Goal: Transaction & Acquisition: Purchase product/service

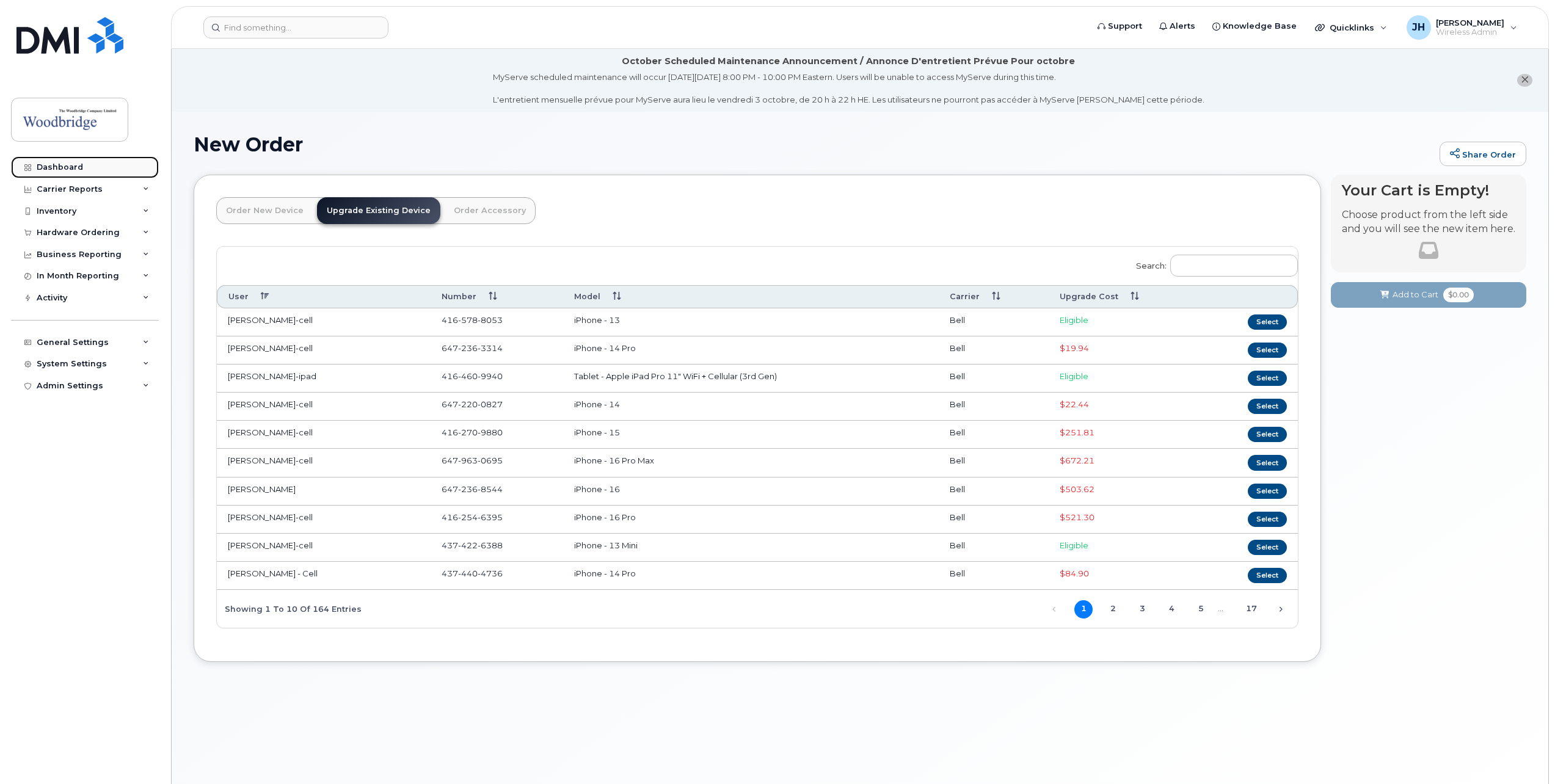
click at [59, 168] on div "Dashboard" at bounding box center [59, 167] width 47 height 10
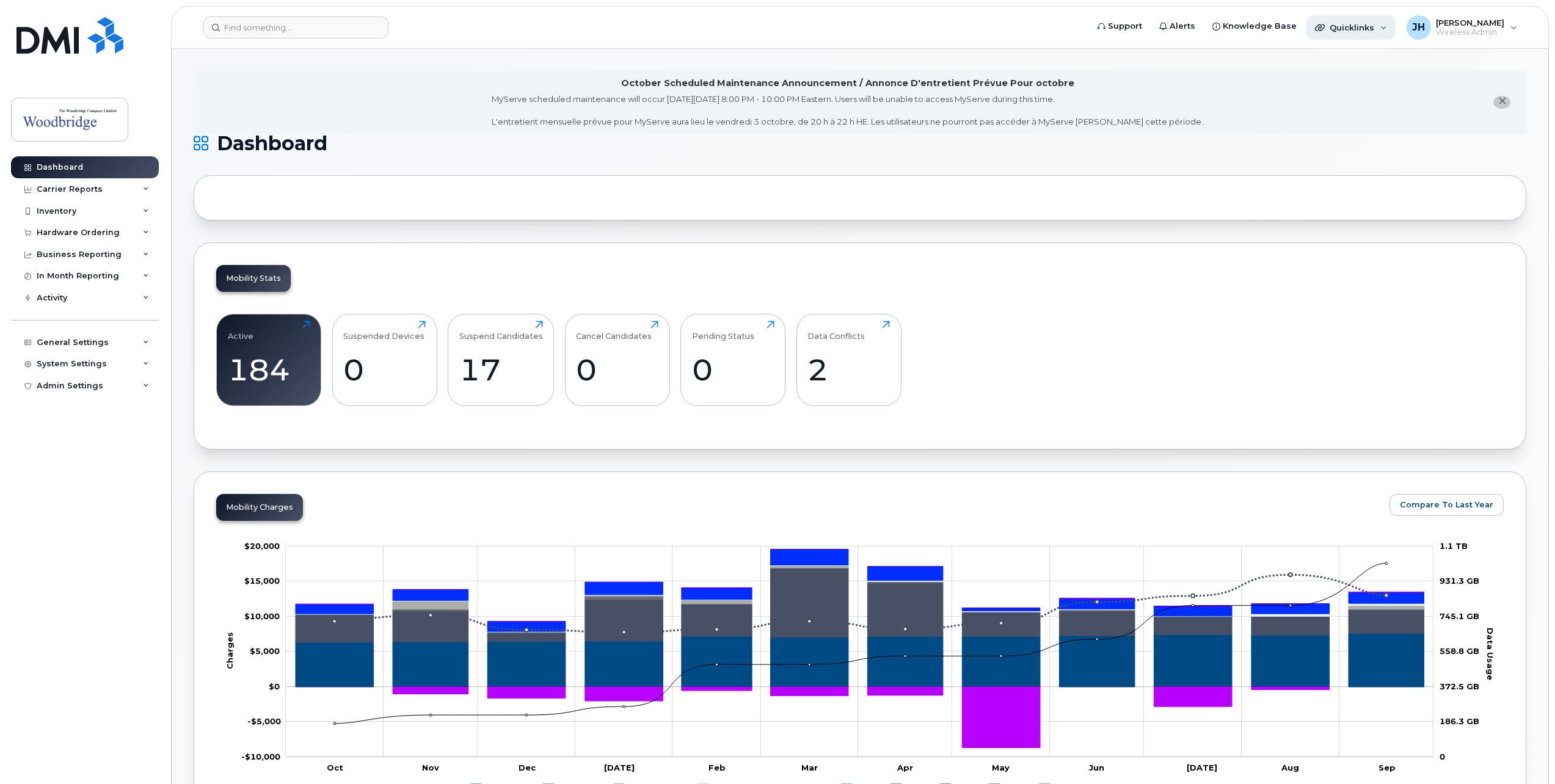
click at [1348, 26] on span "Quicklinks" at bounding box center [1352, 27] width 45 height 10
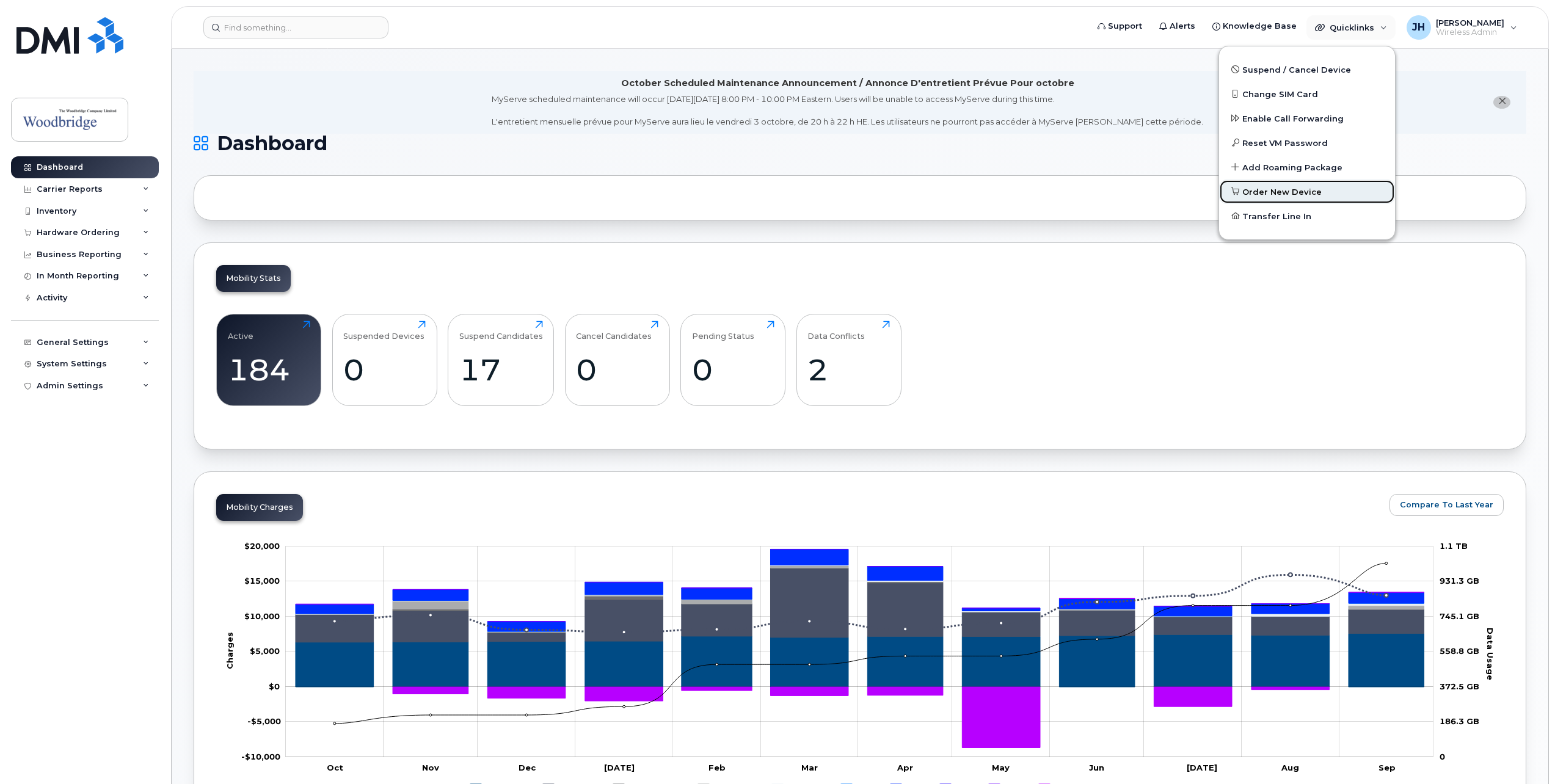
click at [1290, 186] on span "Order New Device" at bounding box center [1282, 192] width 79 height 12
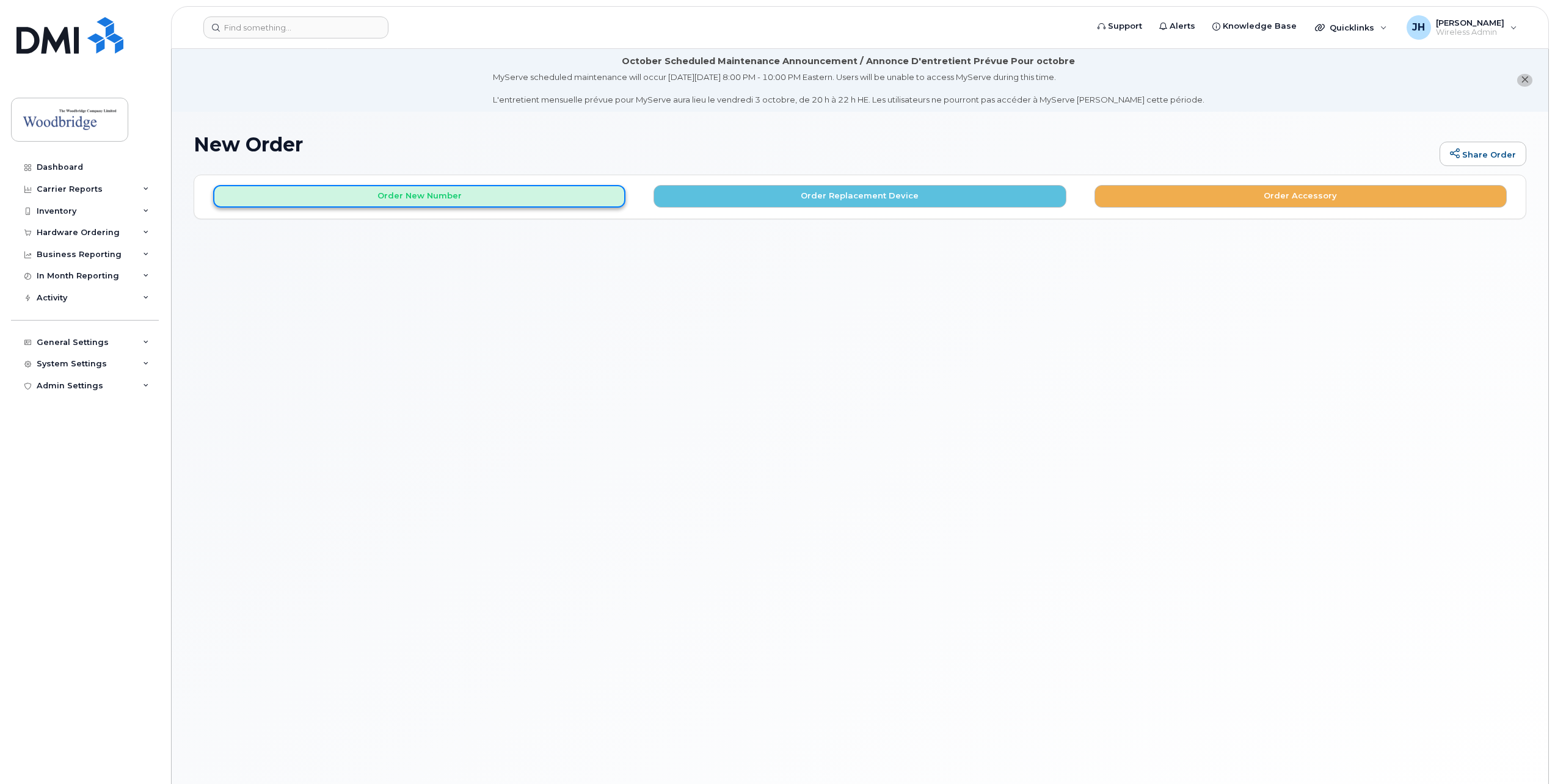
click at [520, 205] on button "Order New Number" at bounding box center [419, 196] width 412 height 22
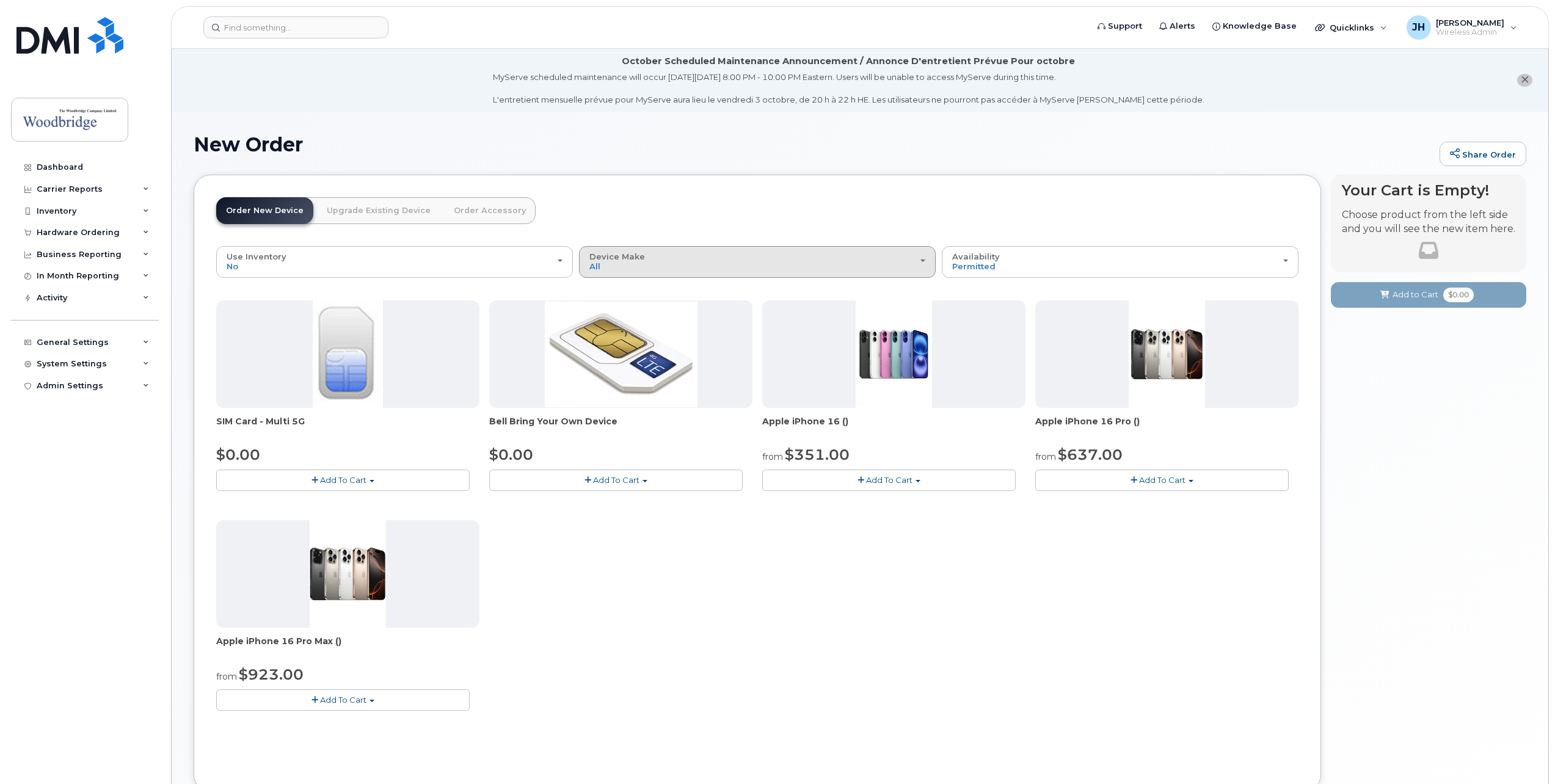
click at [689, 263] on div "Device Make All Cell Phone iPhone" at bounding box center [757, 262] width 336 height 19
click at [657, 332] on div "iPhone" at bounding box center [757, 336] width 350 height 15
click at [701, 264] on div "Device Make All Cell Phone iPhone" at bounding box center [757, 262] width 336 height 19
click at [607, 337] on label "iPhone" at bounding box center [604, 336] width 45 height 15
click at [0, 0] on input "iPhone" at bounding box center [0, 0] width 0 height 0
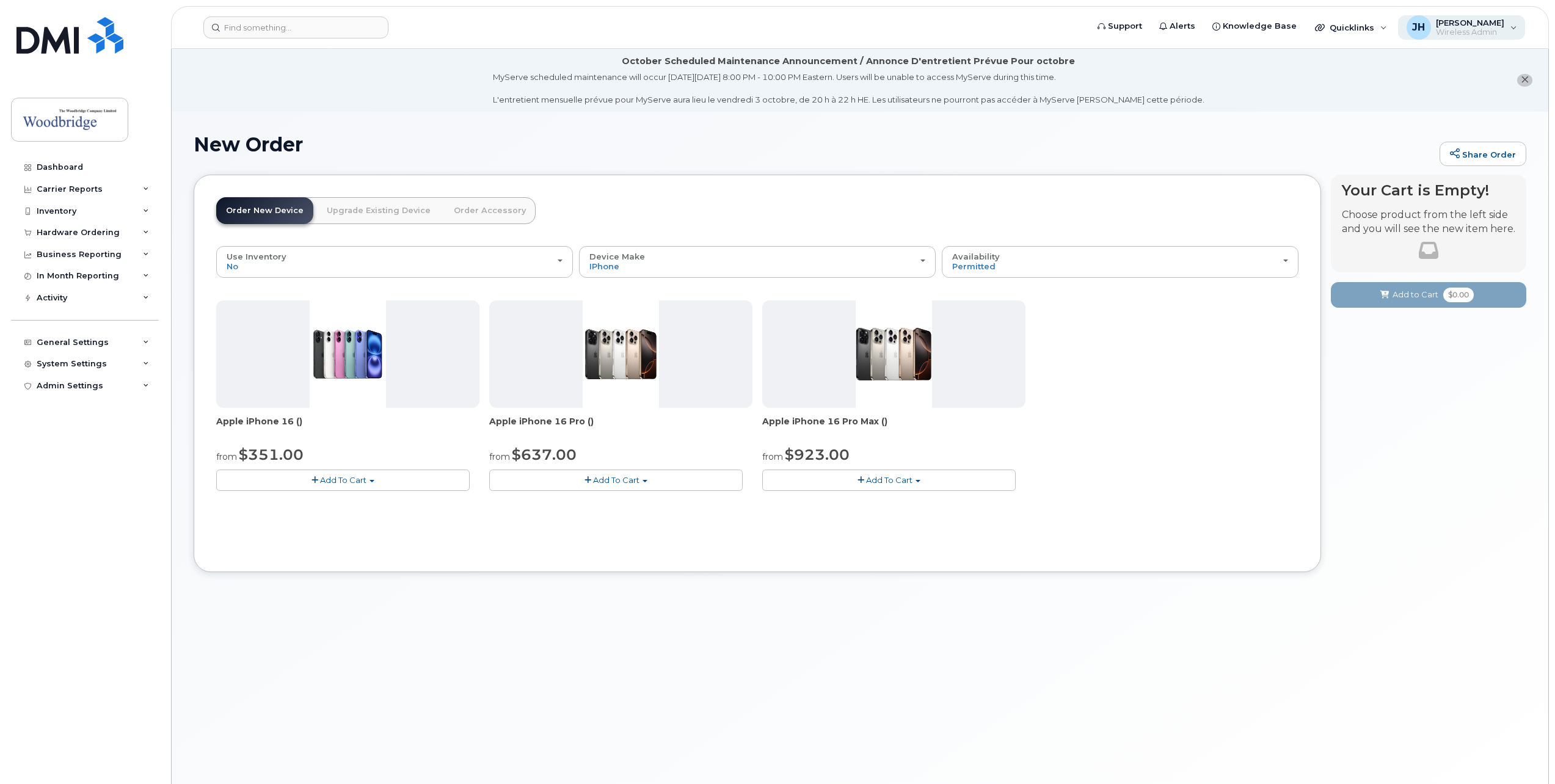
click at [1467, 27] on span "Wireless Admin" at bounding box center [1469, 32] width 68 height 10
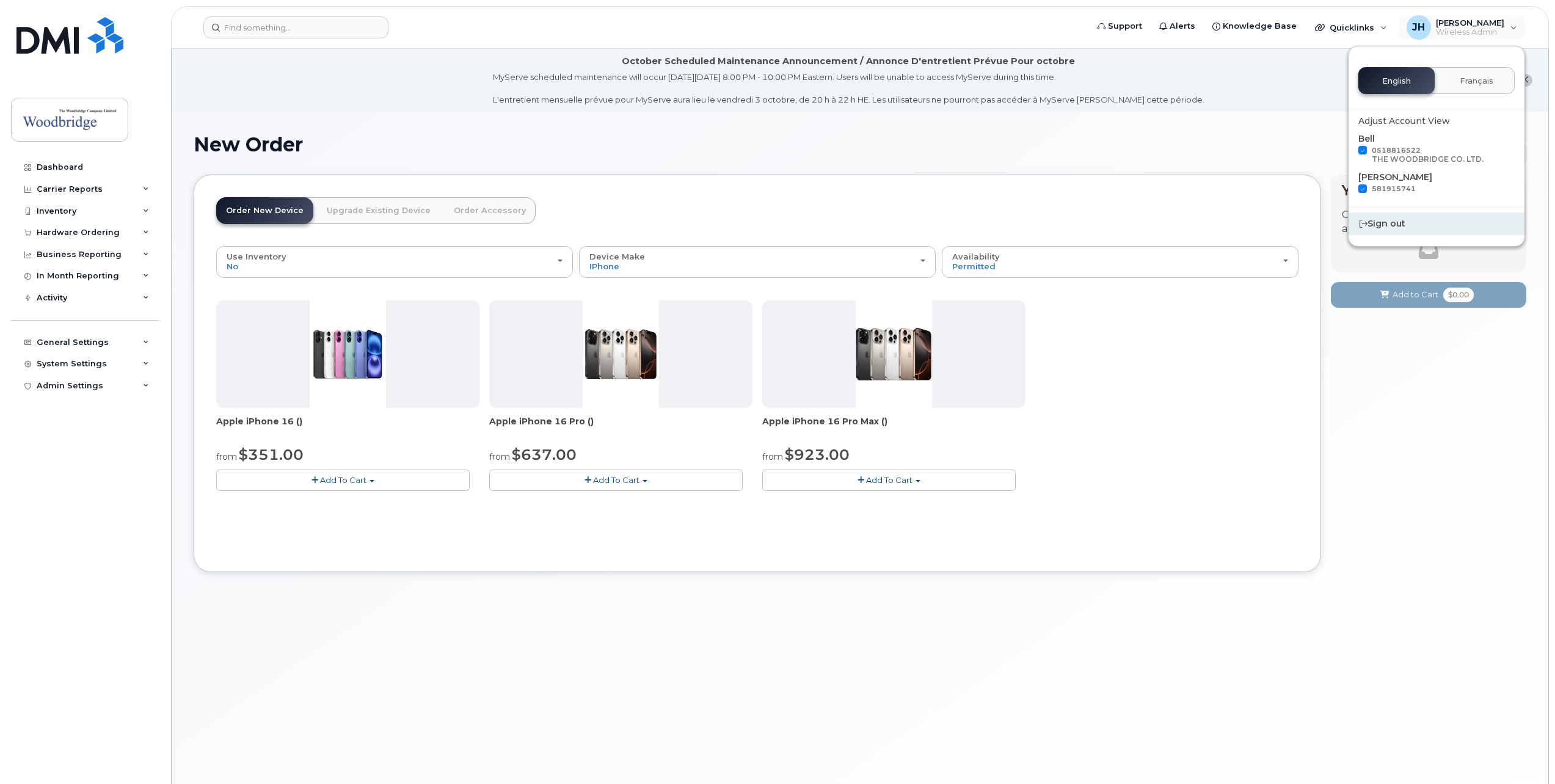
click at [1390, 223] on div "Sign out" at bounding box center [1436, 223] width 176 height 22
